Goal: Find contact information: Find contact information

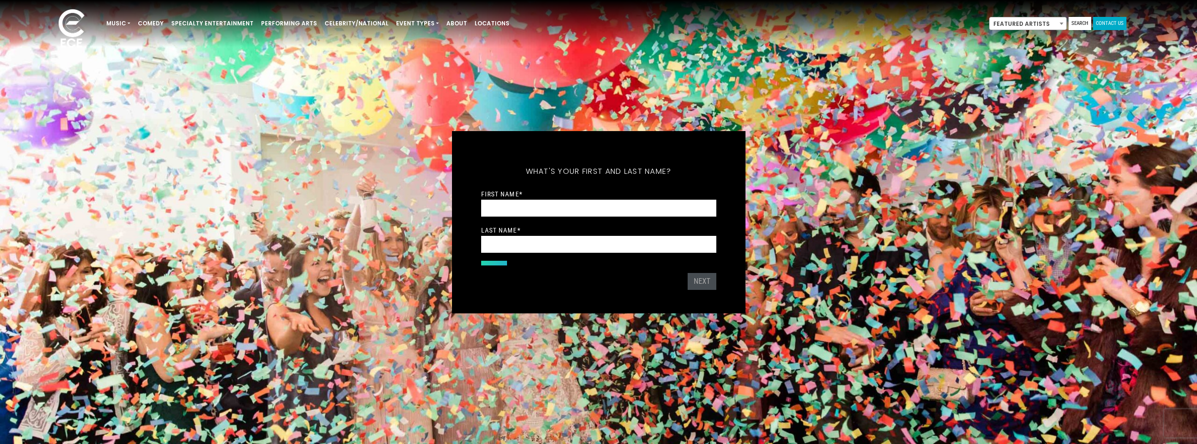
click at [1104, 22] on link "Contact Us" at bounding box center [1109, 23] width 33 height 13
click at [1111, 24] on link "Contact Us" at bounding box center [1109, 23] width 33 height 13
